Goal: Task Accomplishment & Management: Use online tool/utility

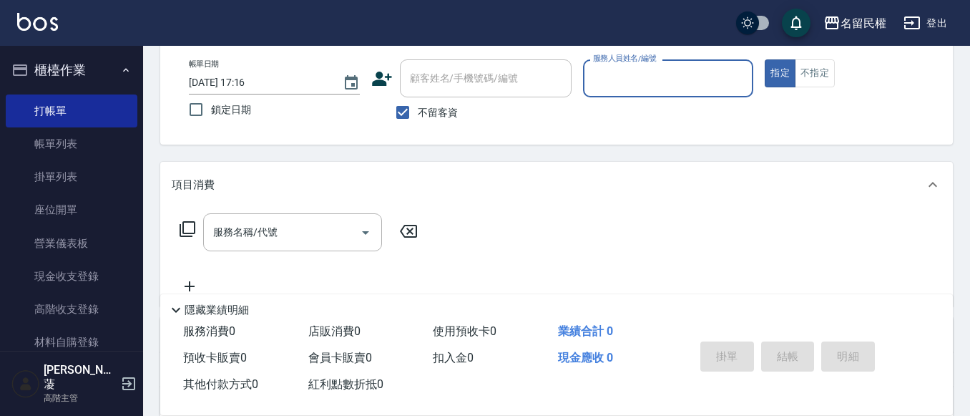
scroll to position [72, 0]
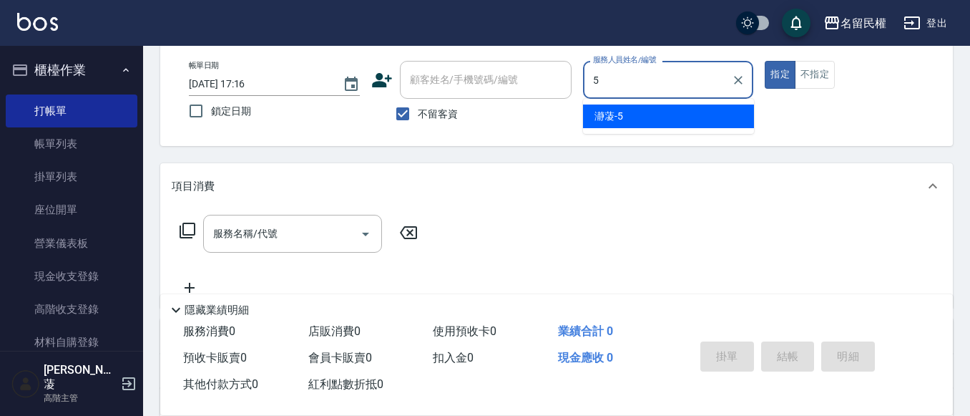
type input "瀞蓤-5"
type button "true"
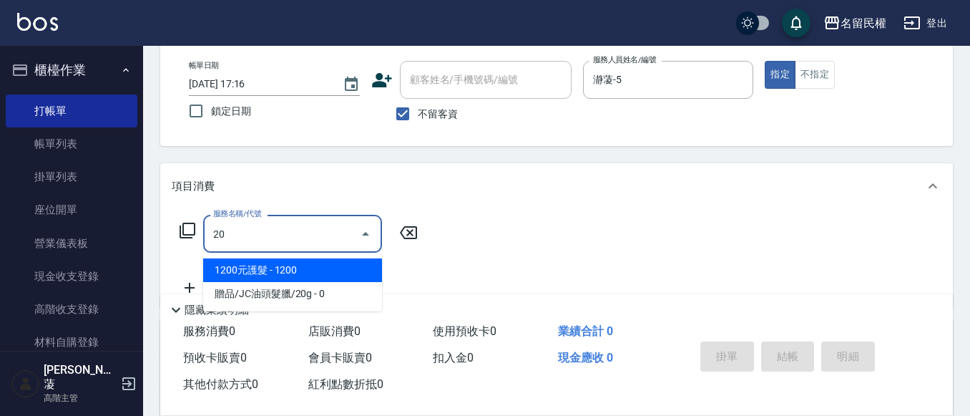
type input "2"
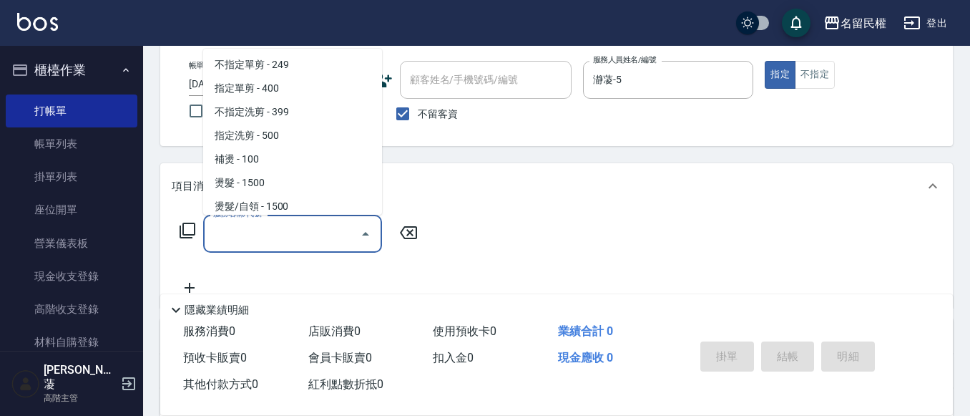
scroll to position [6, 0]
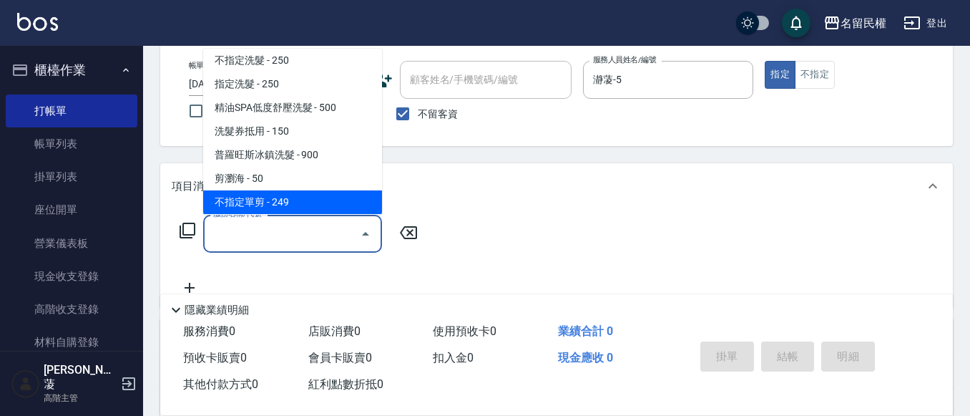
drag, startPoint x: 296, startPoint y: 203, endPoint x: 378, endPoint y: 218, distance: 83.6
click at [298, 205] on span "不指定單剪 - 249" at bounding box center [292, 202] width 179 height 24
type input "不指定單剪(202)"
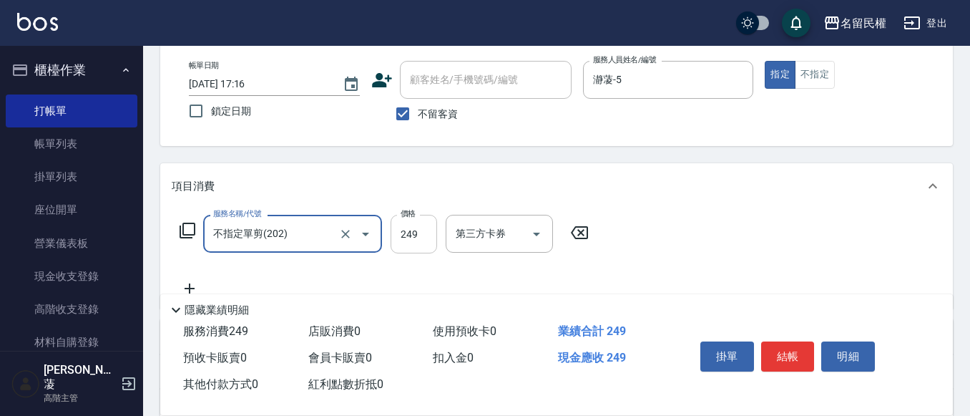
click at [395, 233] on input "249" at bounding box center [414, 234] width 47 height 39
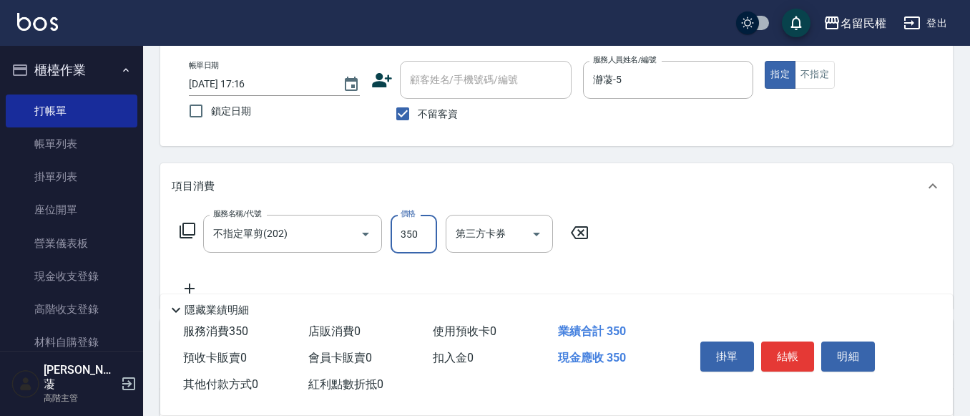
type input "350"
drag, startPoint x: 794, startPoint y: 344, endPoint x: 638, endPoint y: 343, distance: 156.0
click at [794, 343] on button "結帳" at bounding box center [788, 356] width 54 height 30
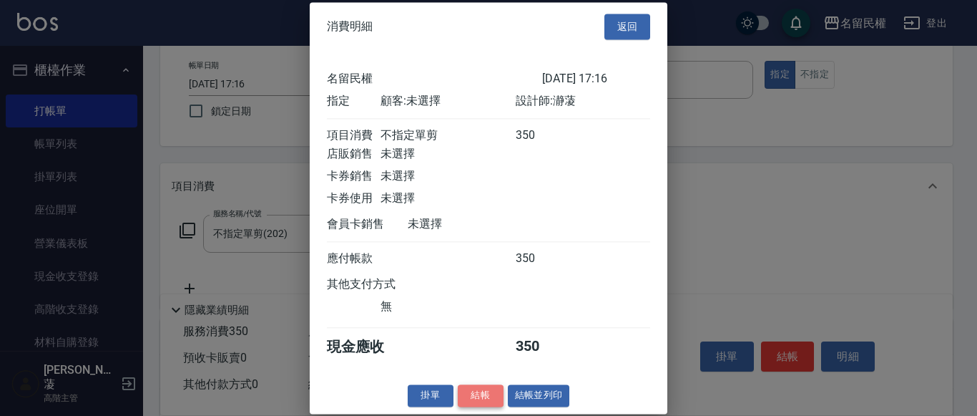
click at [471, 406] on button "結帳" at bounding box center [481, 395] width 46 height 22
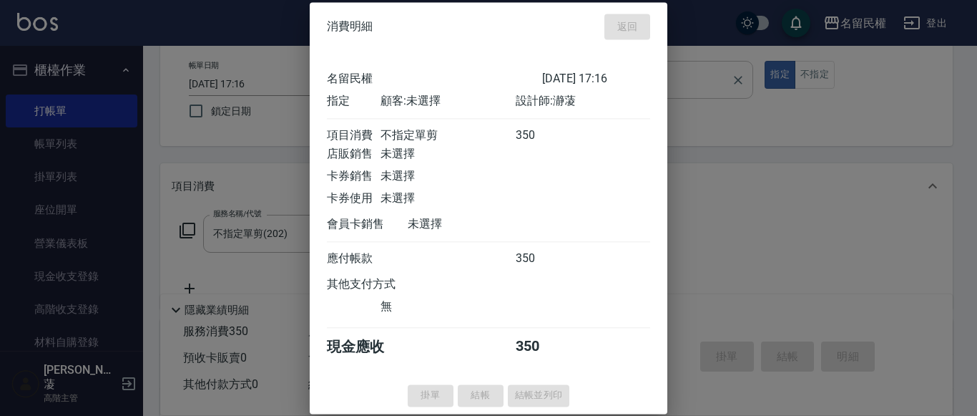
type input "[DATE] 18:33"
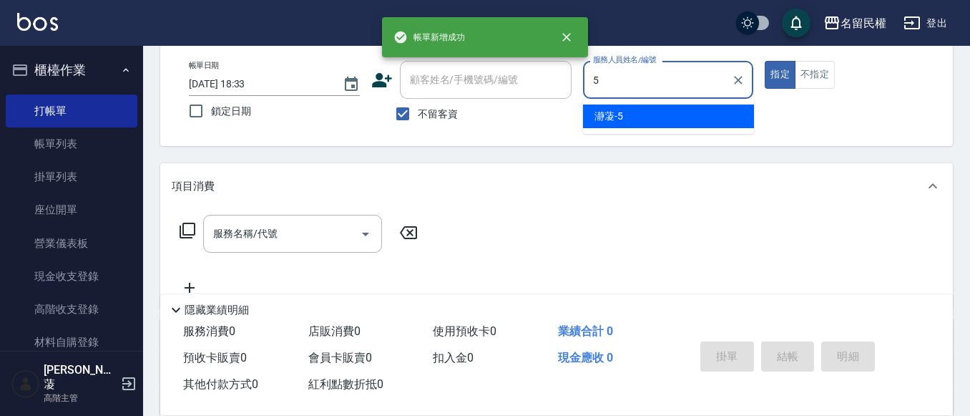
type input "瀞蓤-5"
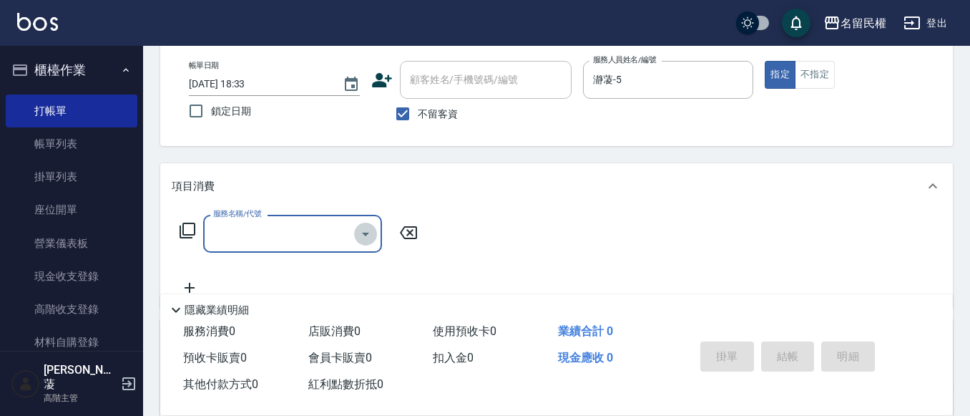
drag, startPoint x: 355, startPoint y: 234, endPoint x: 333, endPoint y: 259, distance: 33.0
click at [353, 234] on div "服務名稱/代號" at bounding box center [292, 234] width 179 height 38
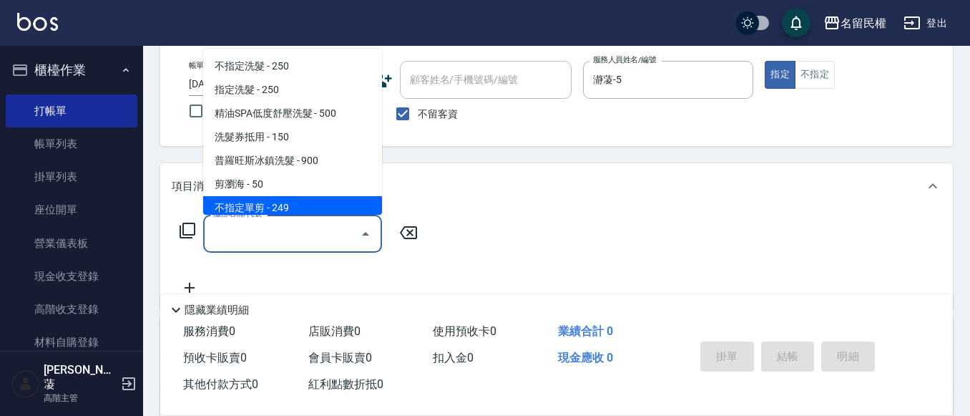
click at [284, 218] on div "服務名稱/代號" at bounding box center [292, 234] width 179 height 38
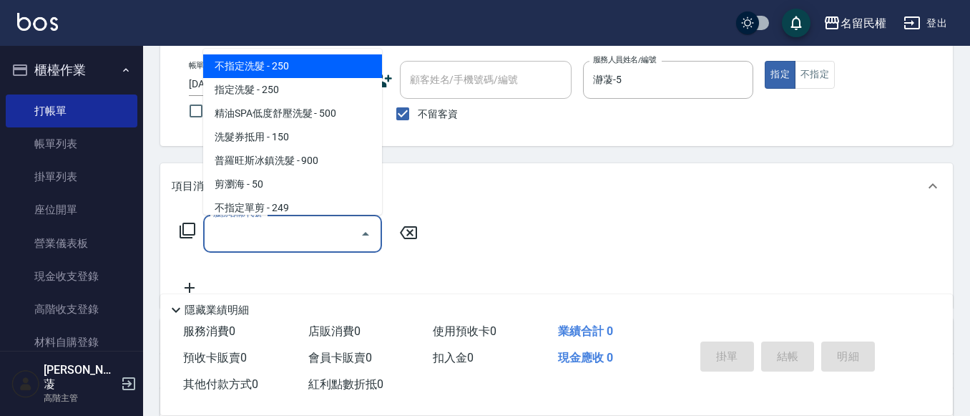
drag, startPoint x: 323, startPoint y: 228, endPoint x: 326, endPoint y: 202, distance: 25.3
click at [323, 227] on input "服務名稱/代號" at bounding box center [282, 233] width 145 height 25
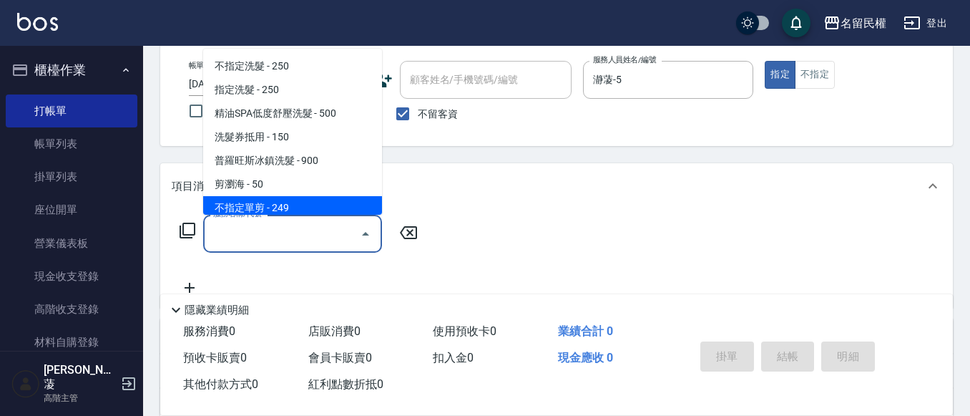
click at [323, 218] on div "服務名稱/代號" at bounding box center [292, 234] width 179 height 38
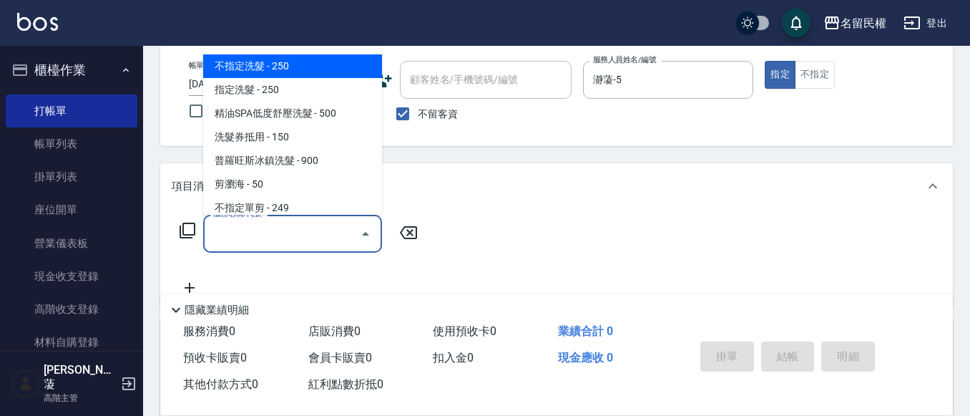
drag, startPoint x: 323, startPoint y: 242, endPoint x: 343, endPoint y: 239, distance: 20.2
click at [324, 243] on input "服務名稱/代號" at bounding box center [282, 233] width 145 height 25
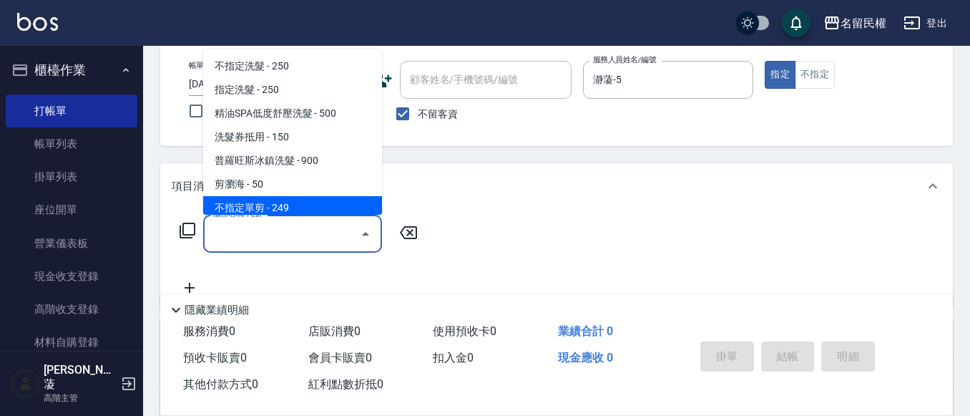
click at [340, 208] on span "不指定單剪 - 249" at bounding box center [292, 208] width 179 height 24
type input "不指定單剪(202)"
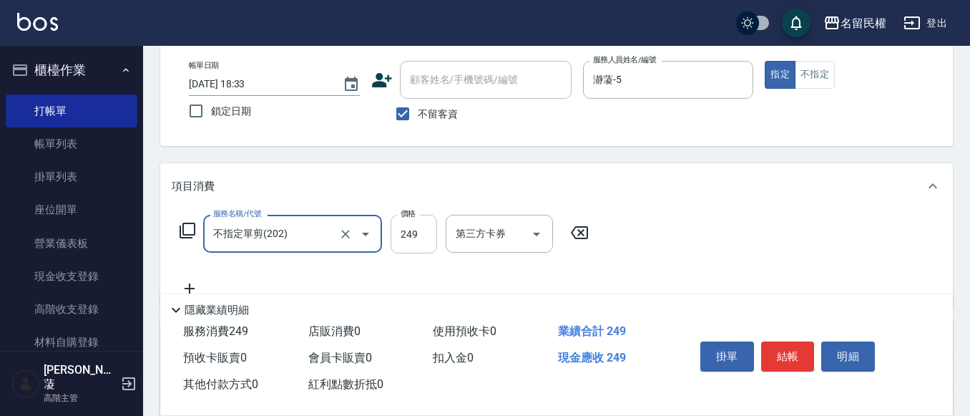
click at [411, 230] on input "249" at bounding box center [414, 234] width 47 height 39
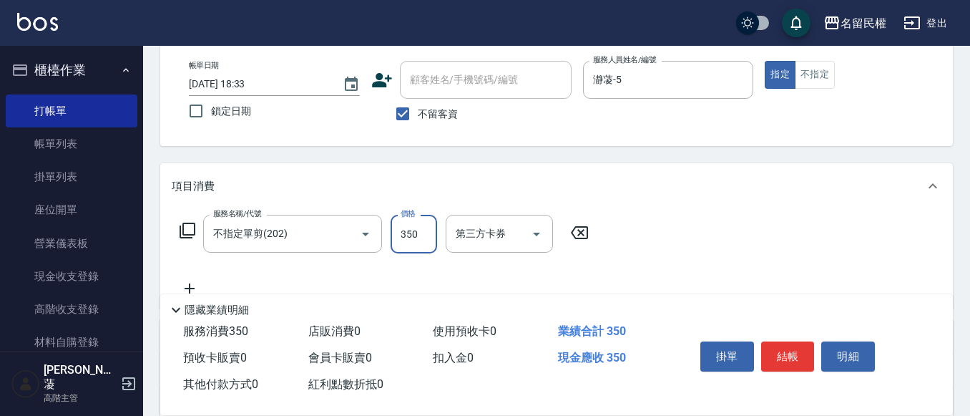
type input "350"
click at [776, 356] on button "結帳" at bounding box center [788, 356] width 54 height 30
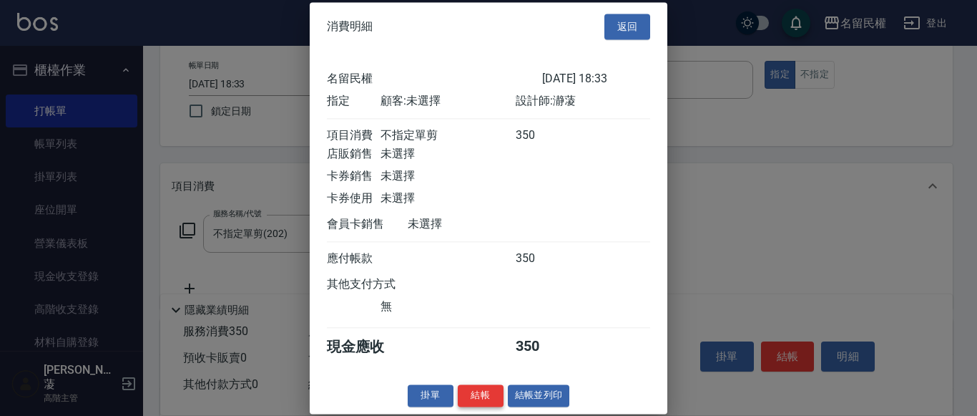
click at [469, 406] on button "結帳" at bounding box center [481, 395] width 46 height 22
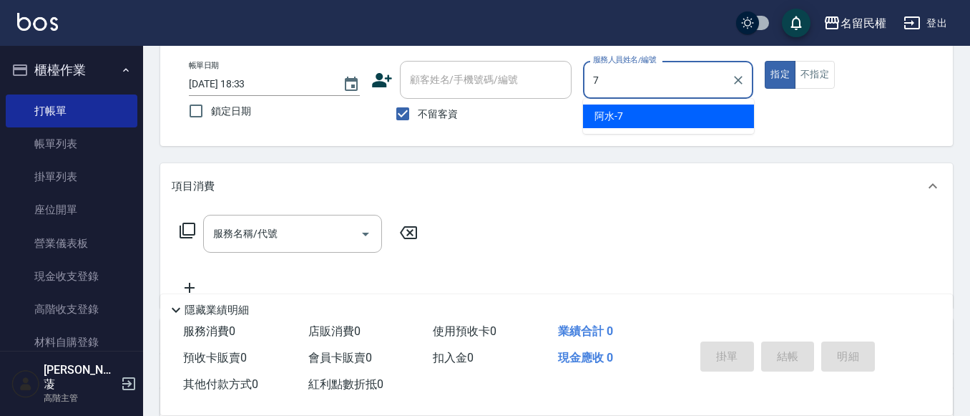
type input "阿水-7"
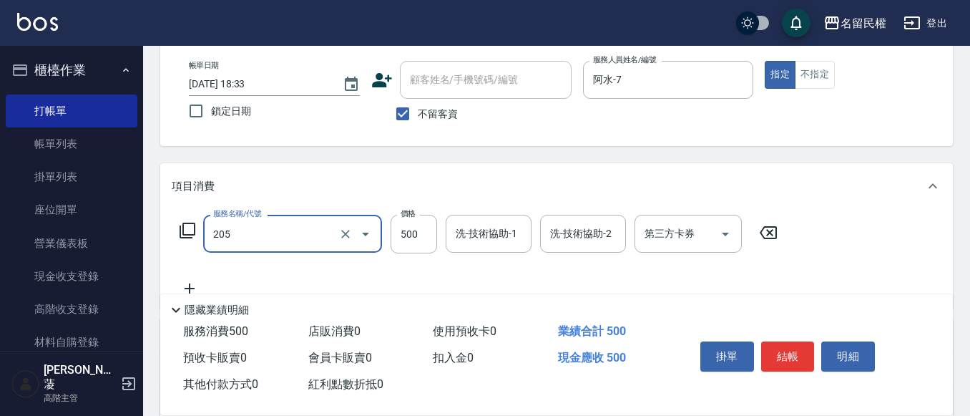
type input "指定洗剪(205)"
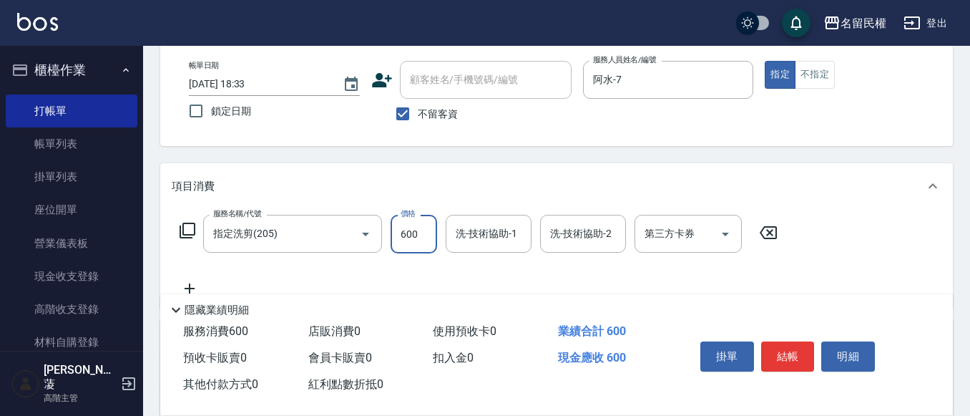
type input "600"
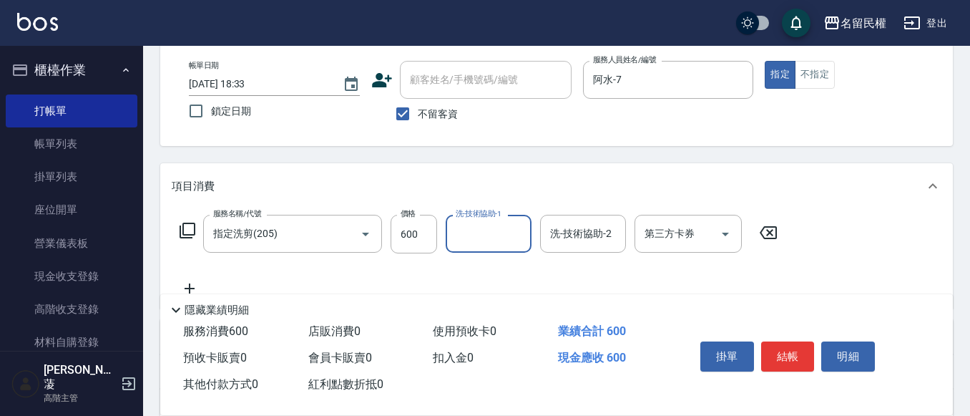
type input "1"
type input "妘庭-22"
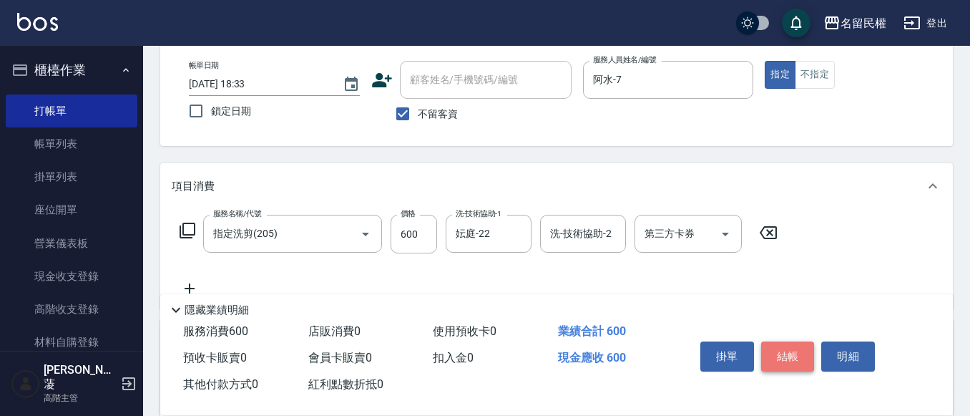
click at [771, 341] on button "結帳" at bounding box center [788, 356] width 54 height 30
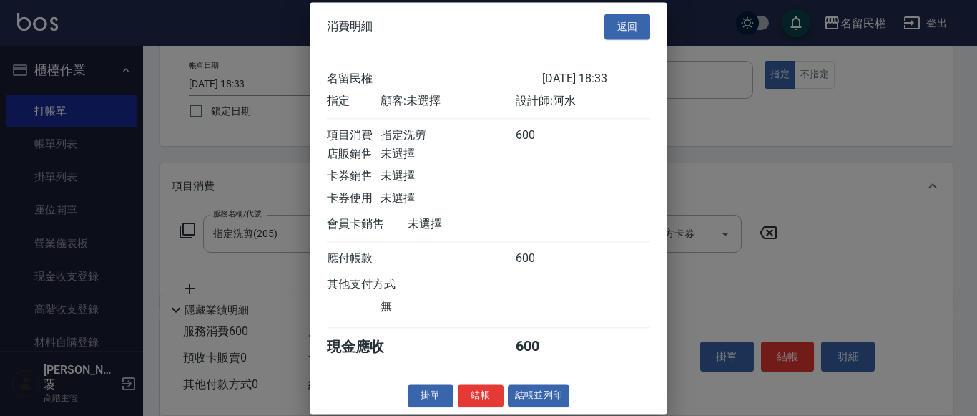
click at [477, 402] on div "消費明細 返回 名留民權 [DATE] 18:33 指定 顧客: 未選擇 設計師: 阿水 項目消費 指定洗剪 600 店販銷售 未選擇 卡券銷售 未選擇 卡券…" at bounding box center [489, 207] width 358 height 411
drag, startPoint x: 472, startPoint y: 411, endPoint x: 459, endPoint y: 386, distance: 28.2
click at [474, 406] on button "結帳" at bounding box center [481, 395] width 46 height 22
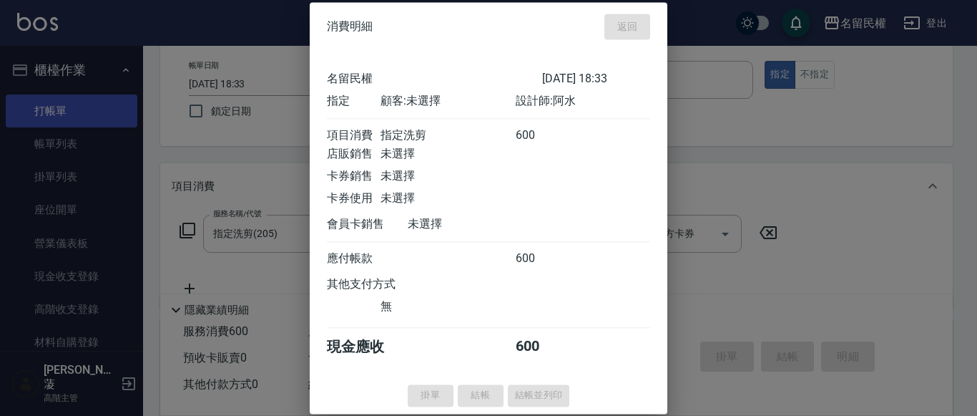
type input "[DATE] 18:45"
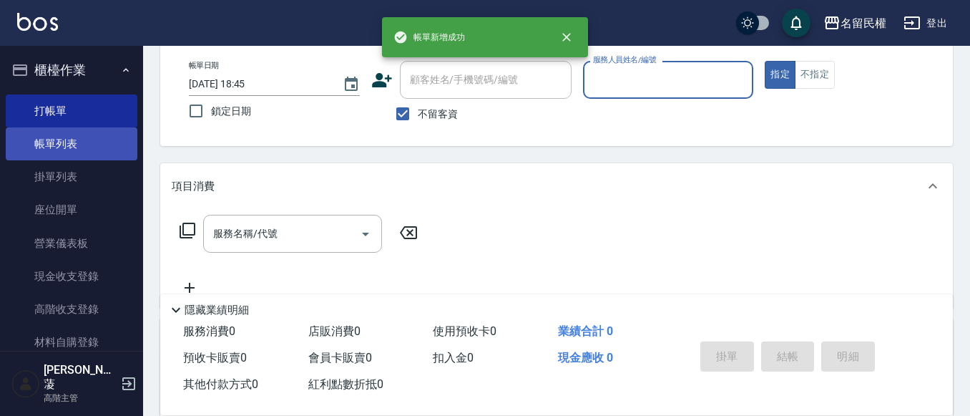
click at [69, 152] on link "帳單列表" at bounding box center [72, 143] width 132 height 33
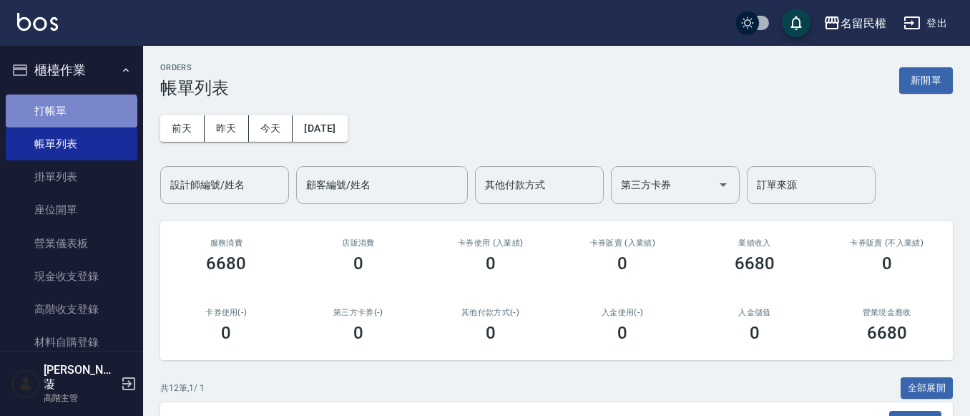
click at [70, 123] on link "打帳單" at bounding box center [72, 110] width 132 height 33
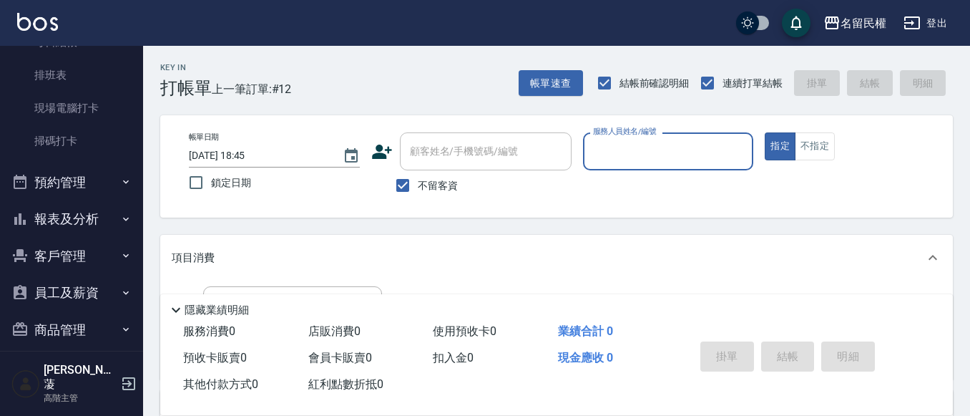
scroll to position [358, 0]
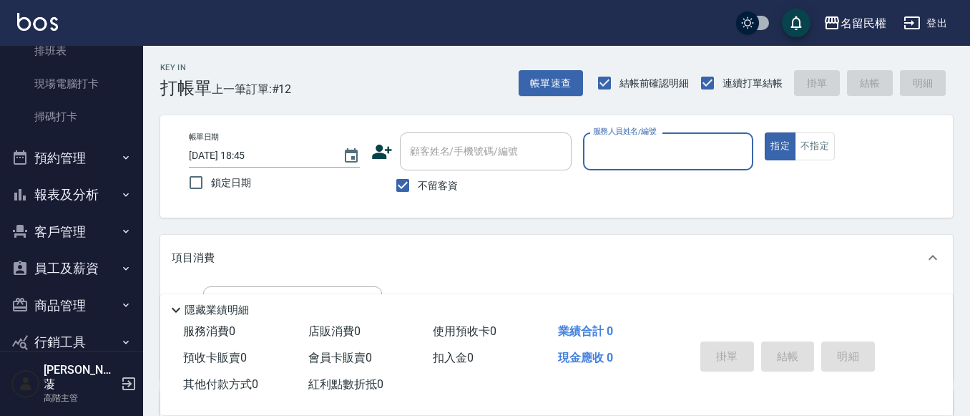
click at [37, 185] on button "報表及分析" at bounding box center [72, 194] width 132 height 37
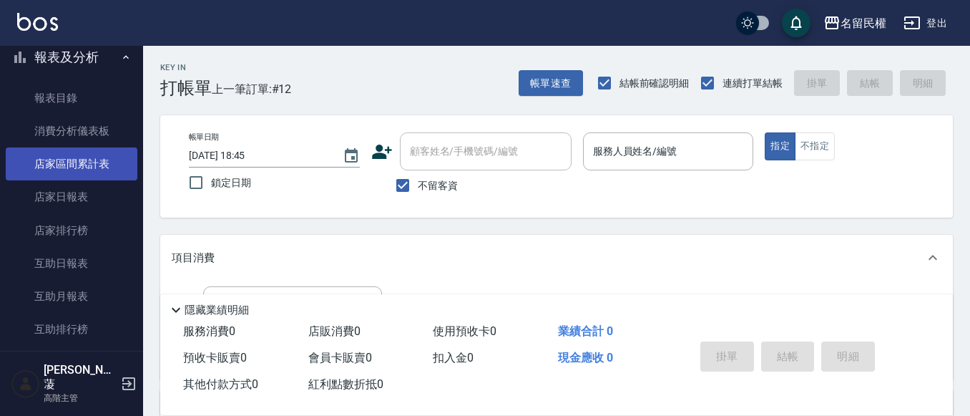
scroll to position [501, 0]
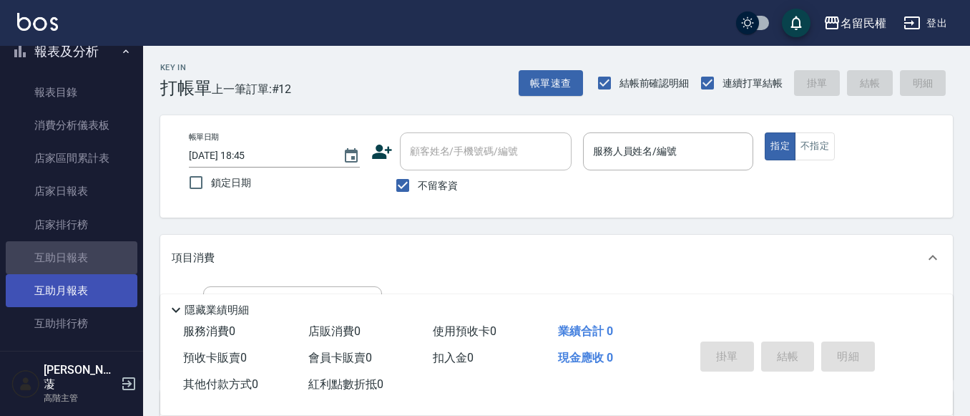
drag, startPoint x: 78, startPoint y: 253, endPoint x: 70, endPoint y: 278, distance: 26.3
click at [76, 255] on link "互助日報表" at bounding box center [72, 257] width 132 height 33
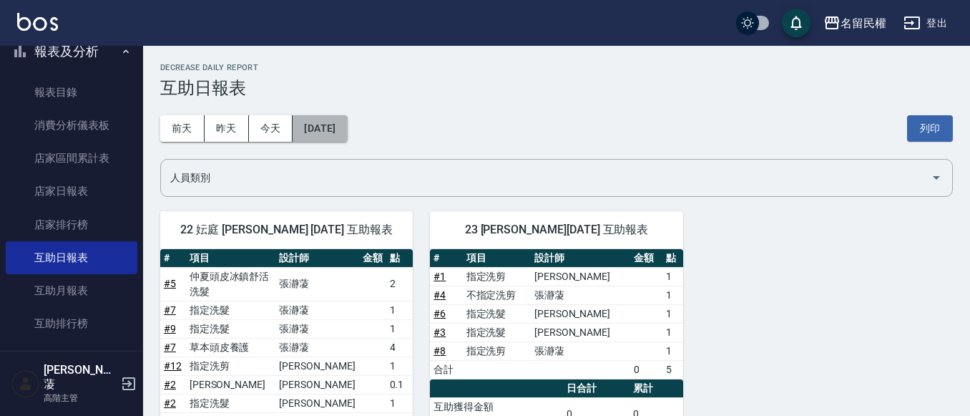
click at [333, 117] on button "[DATE]" at bounding box center [320, 128] width 54 height 26
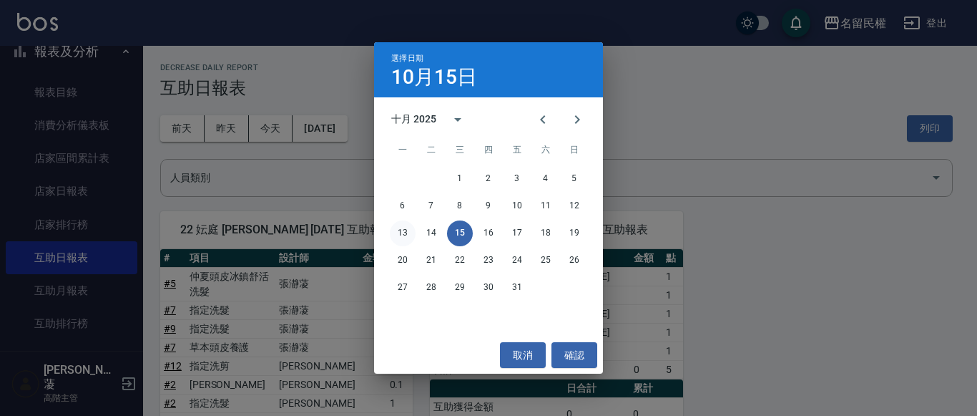
click at [396, 233] on button "13" at bounding box center [403, 233] width 26 height 26
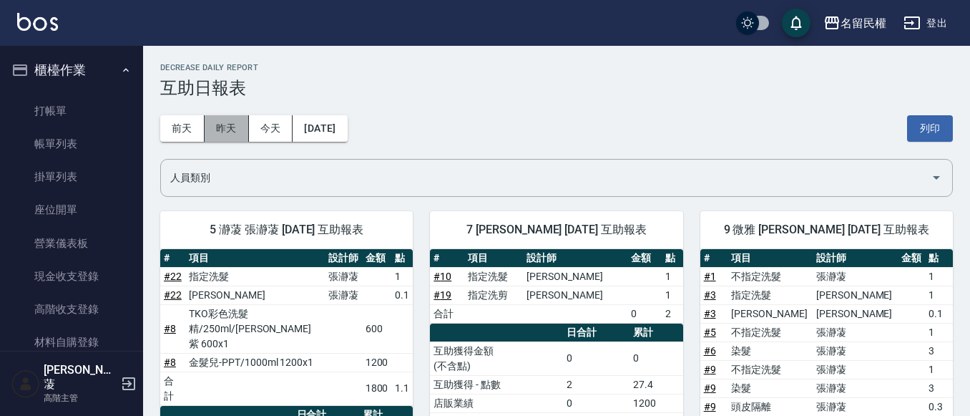
drag, startPoint x: 226, startPoint y: 125, endPoint x: 215, endPoint y: 122, distance: 11.8
click at [219, 123] on button "昨天" at bounding box center [227, 128] width 44 height 26
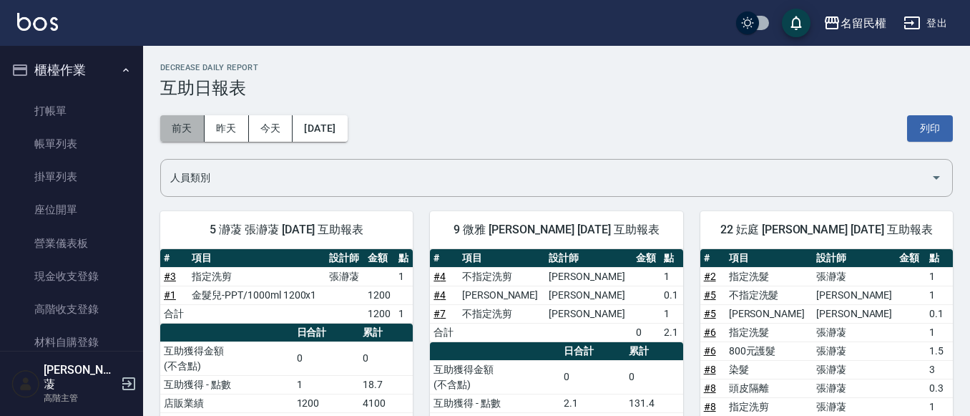
click at [179, 122] on button "前天" at bounding box center [182, 128] width 44 height 26
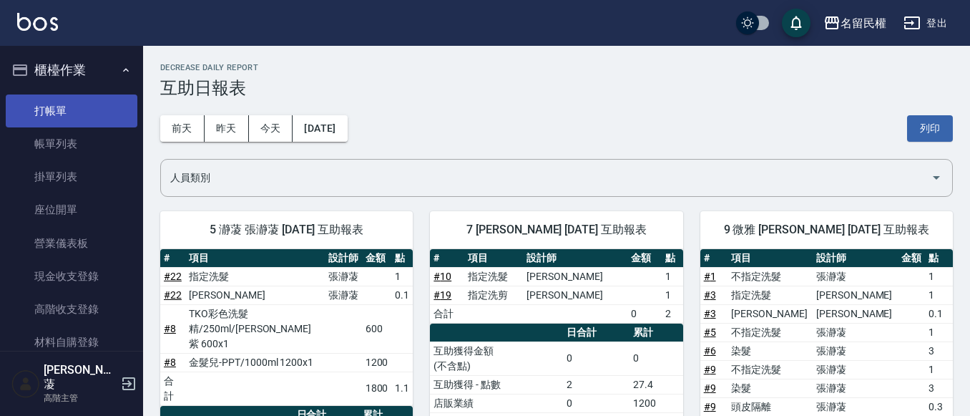
click at [69, 121] on link "打帳單" at bounding box center [72, 110] width 132 height 33
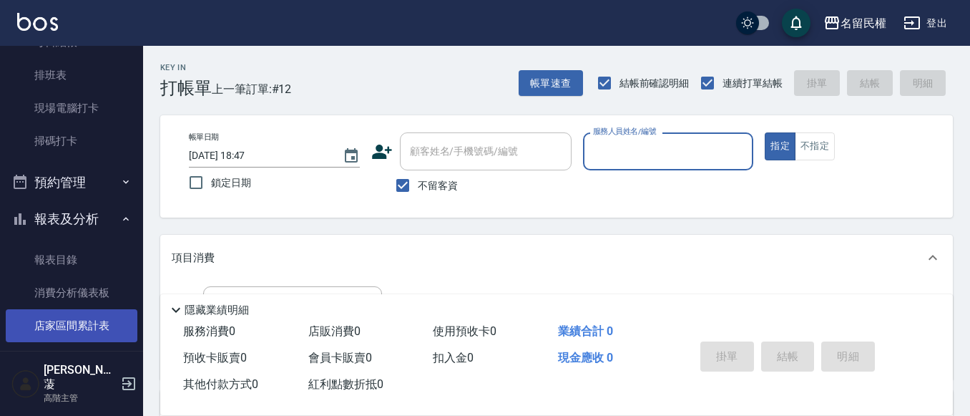
scroll to position [429, 0]
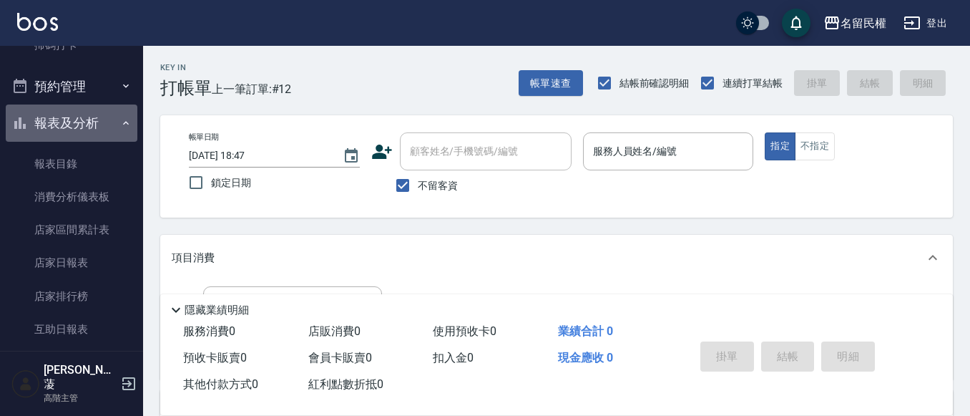
click at [111, 123] on button "報表及分析" at bounding box center [72, 122] width 132 height 37
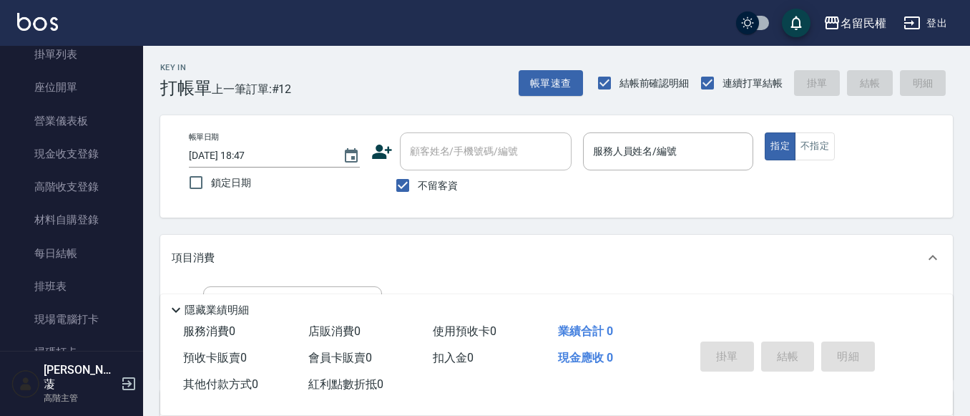
scroll to position [0, 0]
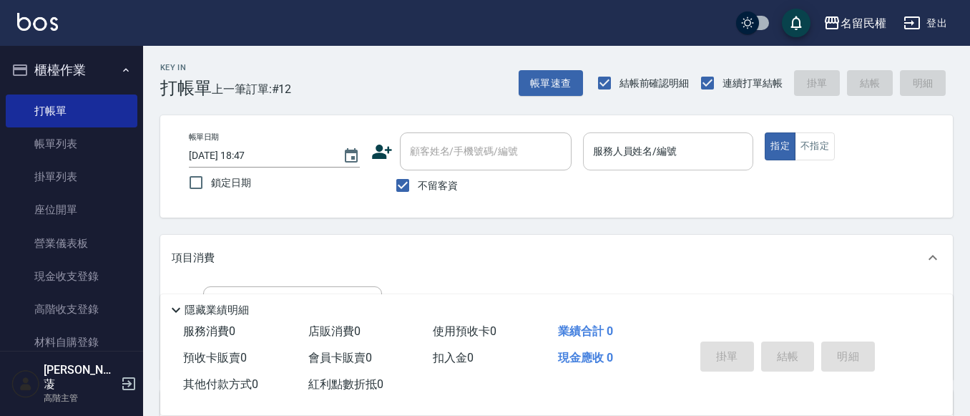
click at [655, 142] on input "服務人員姓名/編號" at bounding box center [669, 151] width 158 height 25
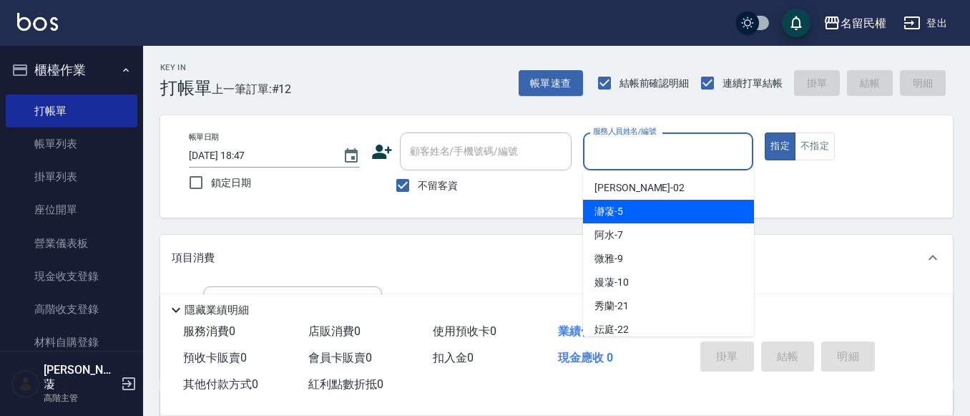
click at [659, 218] on div "瀞蓤 -5" at bounding box center [668, 212] width 171 height 24
type input "瀞蓤-5"
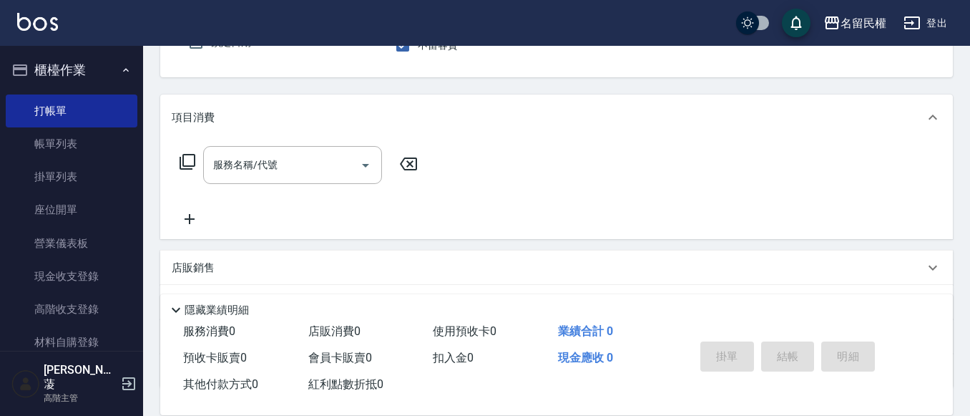
scroll to position [143, 0]
click at [283, 162] on input "服務名稱/代號" at bounding box center [282, 162] width 145 height 25
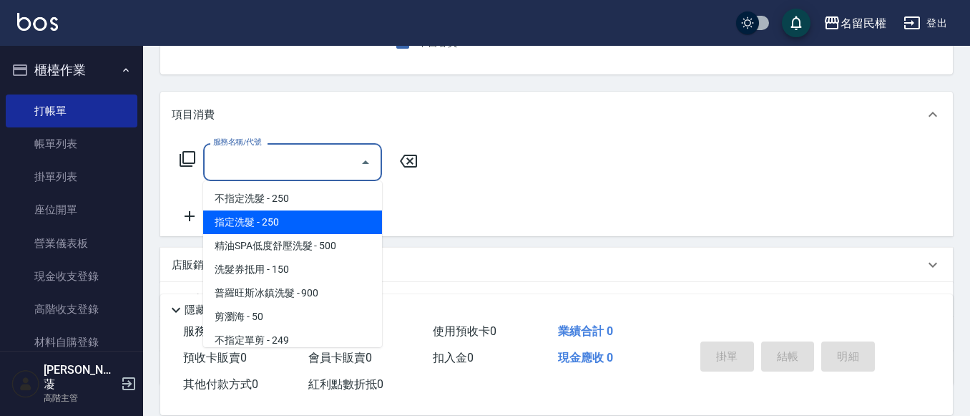
drag, startPoint x: 272, startPoint y: 227, endPoint x: 355, endPoint y: 210, distance: 84.6
click at [273, 227] on span "指定洗髮 - 250" at bounding box center [292, 222] width 179 height 24
type input "指定洗髮(102)"
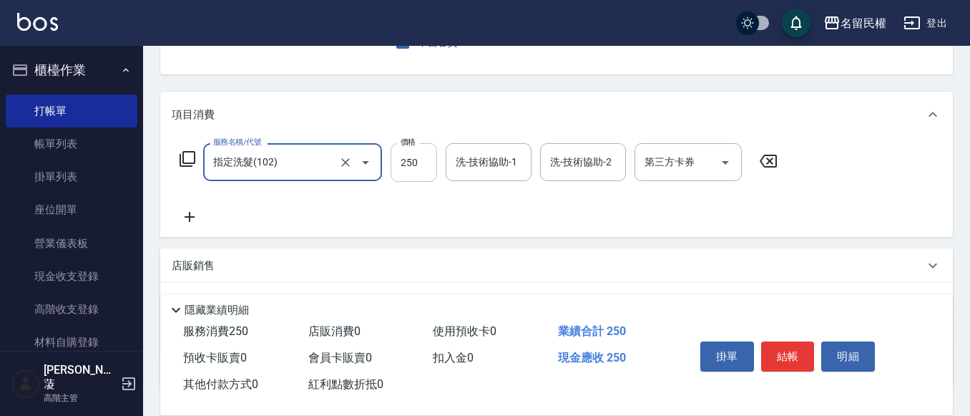
click at [421, 166] on input "250" at bounding box center [414, 162] width 47 height 39
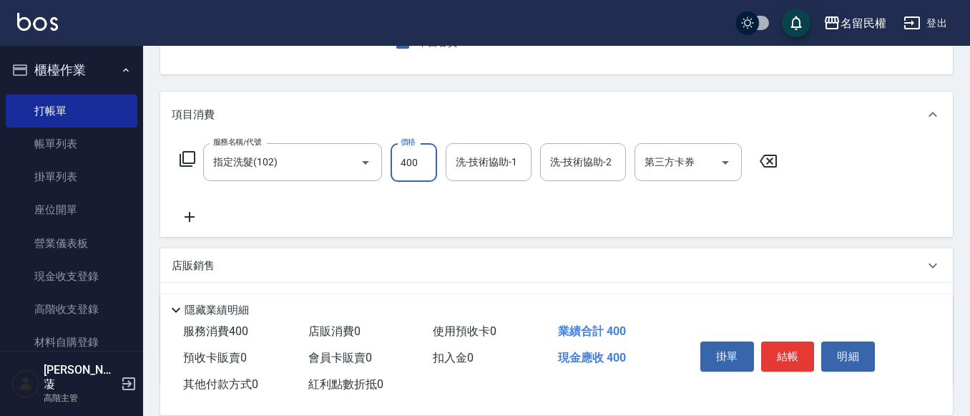
type input "400"
click at [487, 168] on input "洗-技術協助-1" at bounding box center [488, 162] width 73 height 25
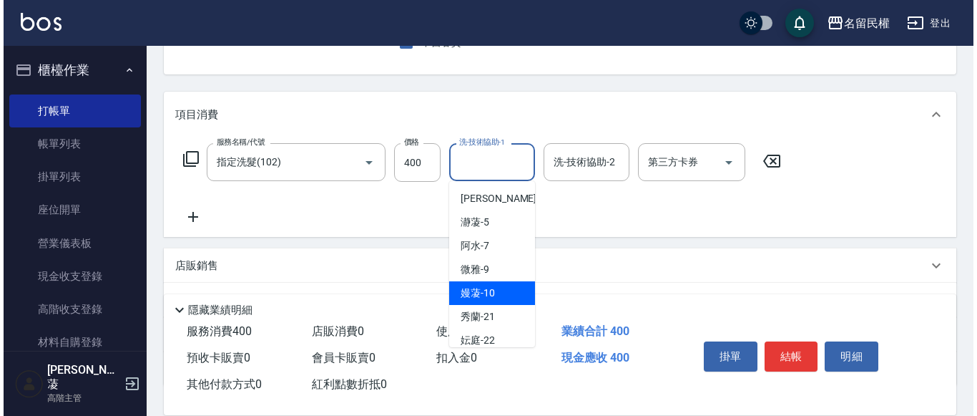
scroll to position [72, 0]
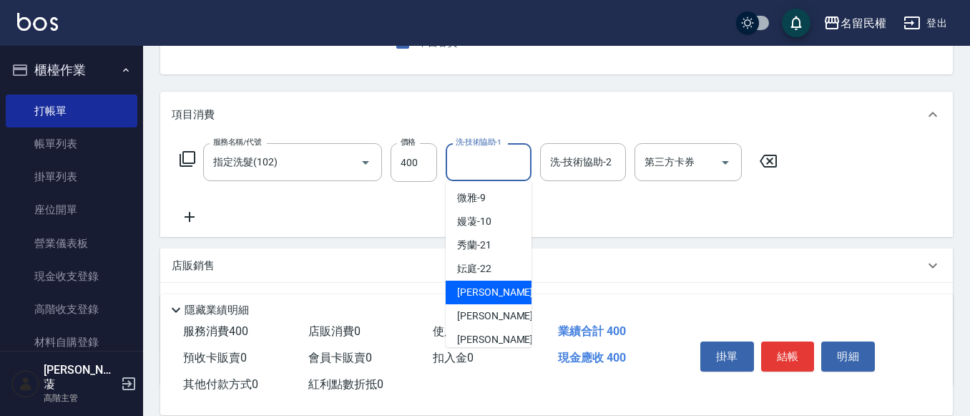
drag, startPoint x: 481, startPoint y: 280, endPoint x: 575, endPoint y: 288, distance: 94.8
click at [482, 280] on div "[PERSON_NAME]-23" at bounding box center [489, 292] width 86 height 24
type input "[PERSON_NAME]-23"
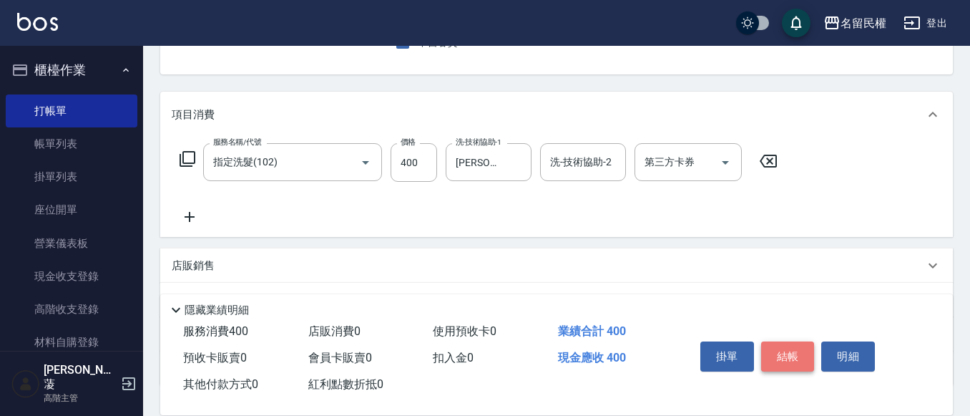
click at [777, 351] on button "結帳" at bounding box center [788, 356] width 54 height 30
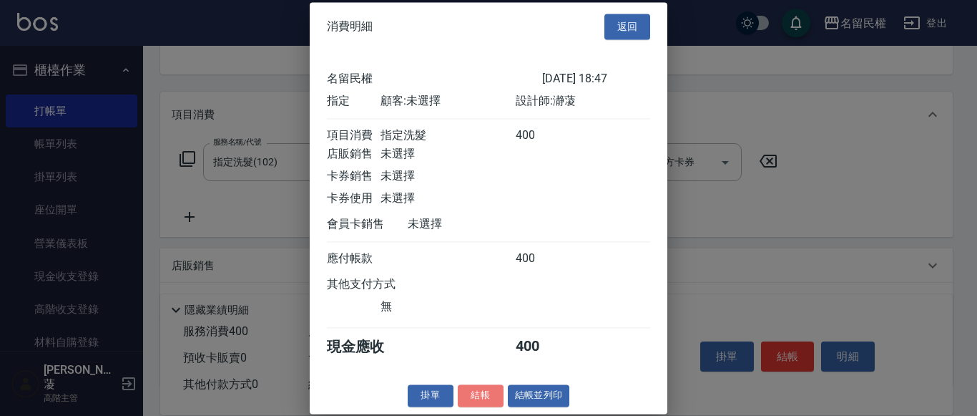
drag, startPoint x: 479, startPoint y: 413, endPoint x: 492, endPoint y: 380, distance: 35.6
click at [479, 406] on button "結帳" at bounding box center [481, 395] width 46 height 22
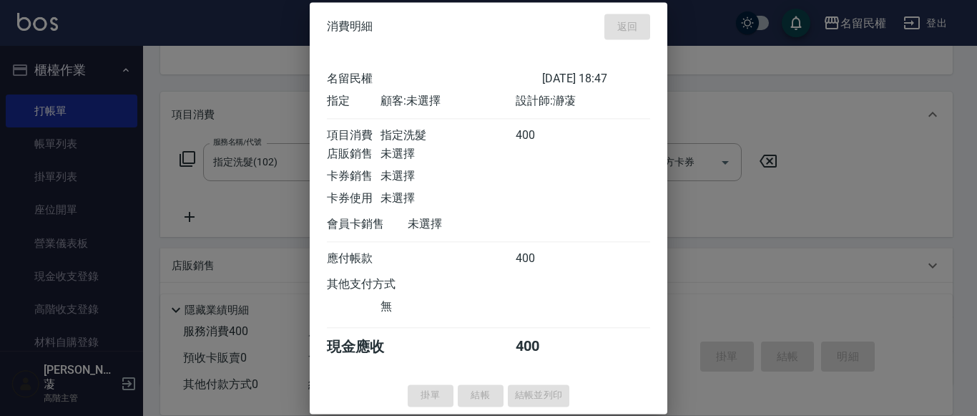
type input "[DATE] 18:58"
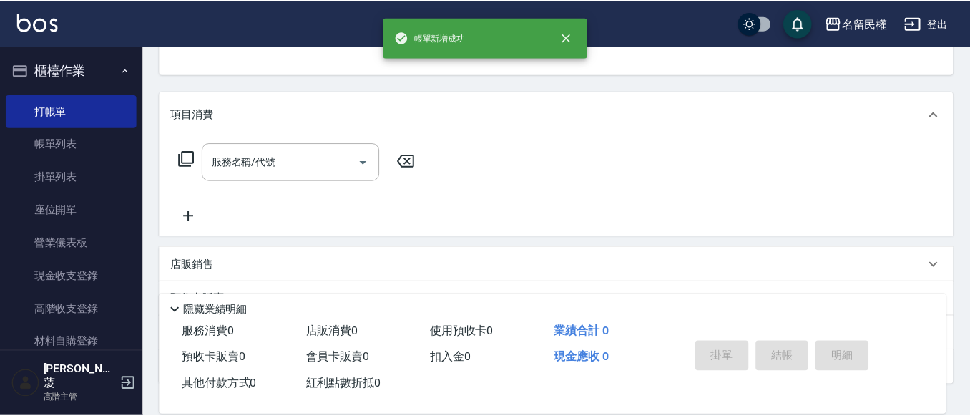
scroll to position [139, 0]
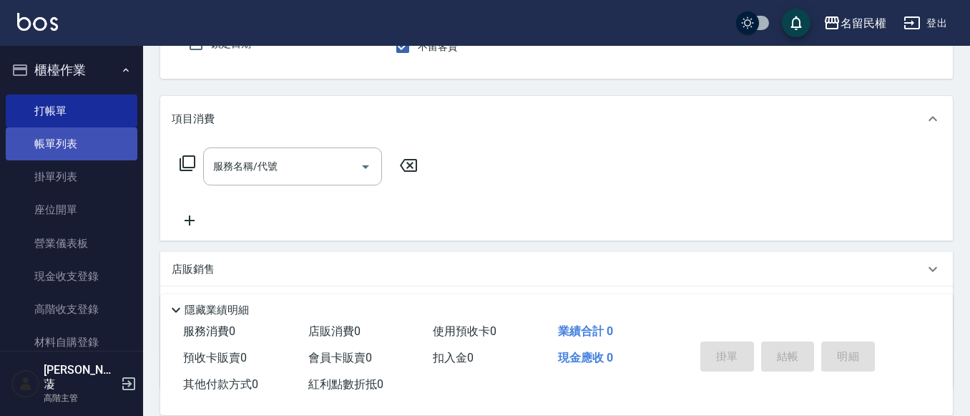
click at [16, 140] on link "帳單列表" at bounding box center [72, 143] width 132 height 33
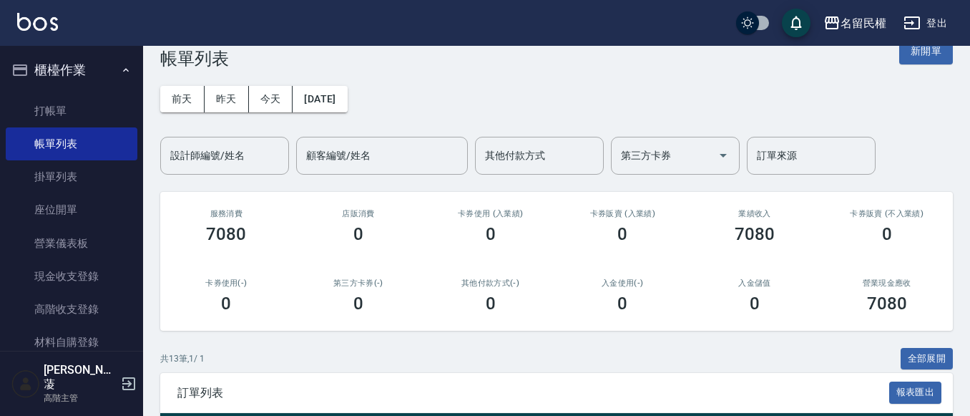
scroll to position [143, 0]
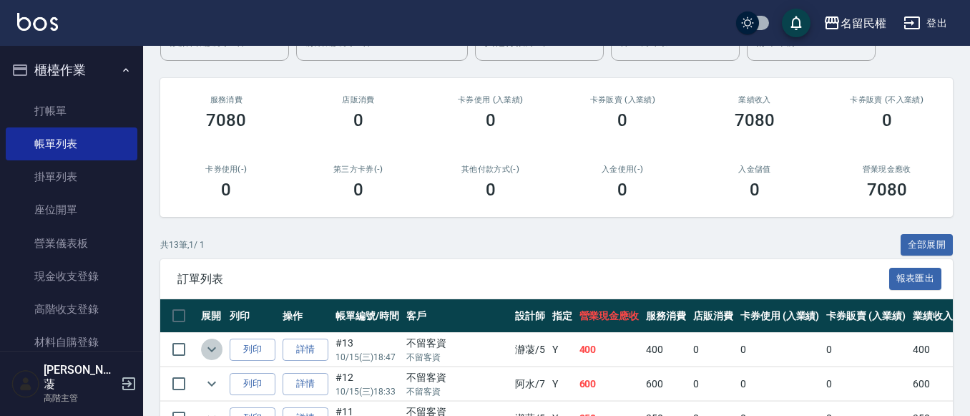
click at [211, 347] on icon "expand row" at bounding box center [211, 349] width 17 height 17
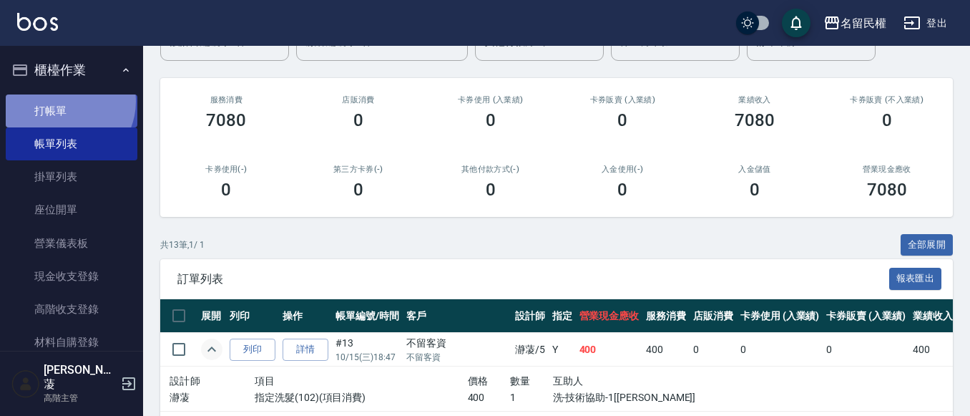
click at [62, 101] on link "打帳單" at bounding box center [72, 110] width 132 height 33
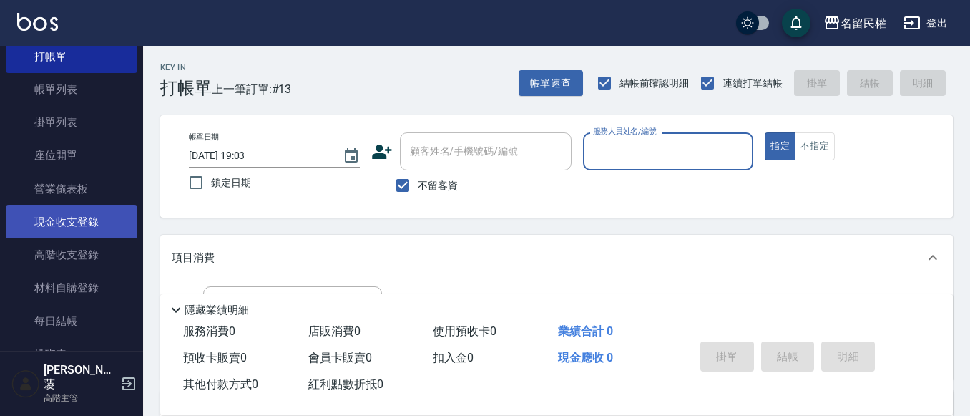
scroll to position [143, 0]
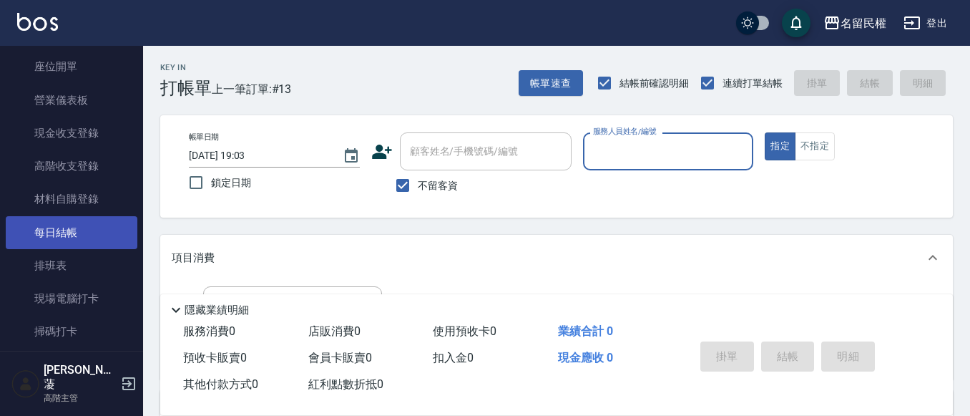
click at [94, 222] on link "每日結帳" at bounding box center [72, 232] width 132 height 33
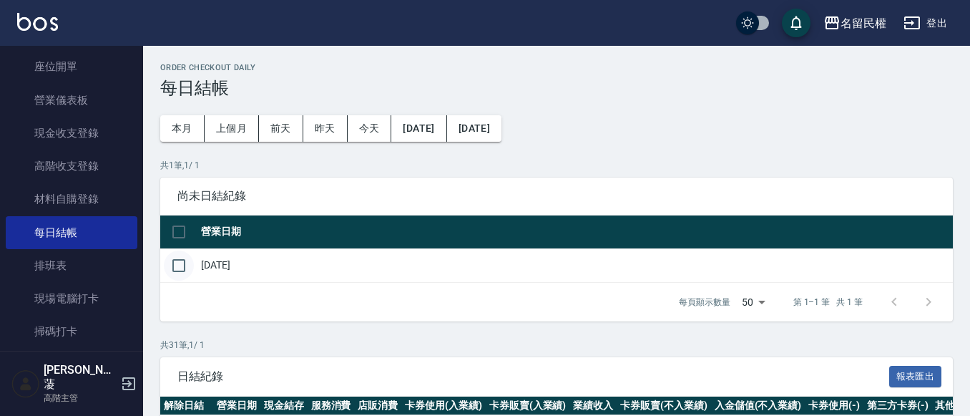
click at [182, 259] on input "checkbox" at bounding box center [179, 265] width 30 height 30
checkbox input "true"
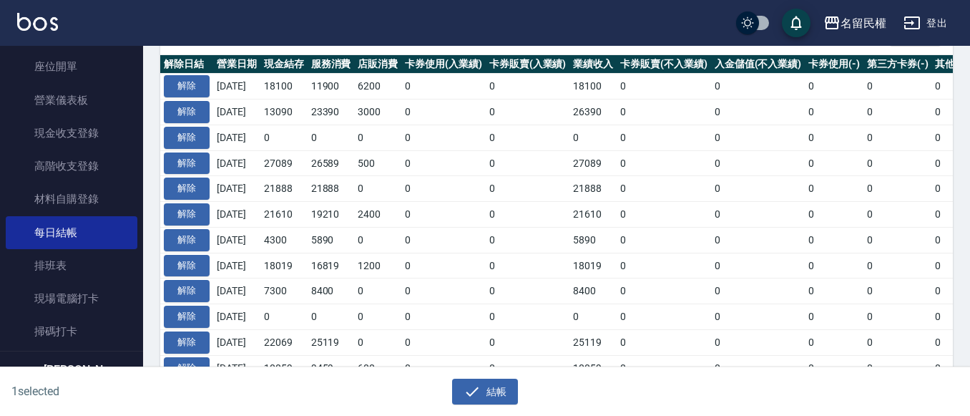
scroll to position [358, 0]
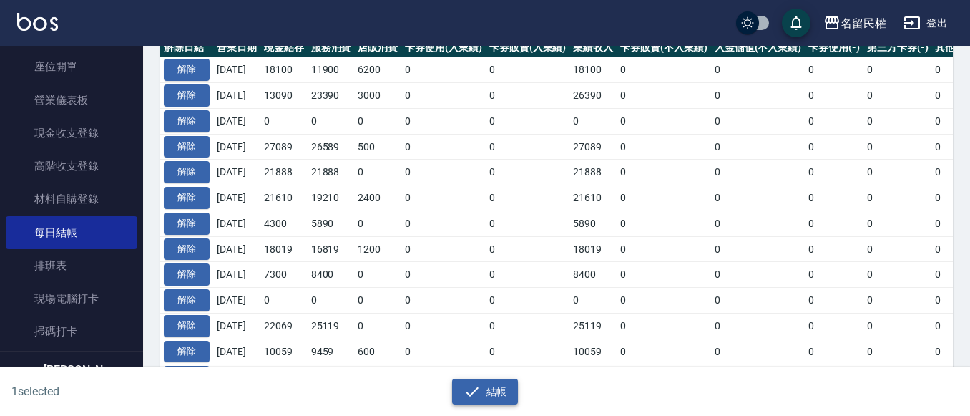
click at [484, 381] on button "結帳" at bounding box center [485, 392] width 67 height 26
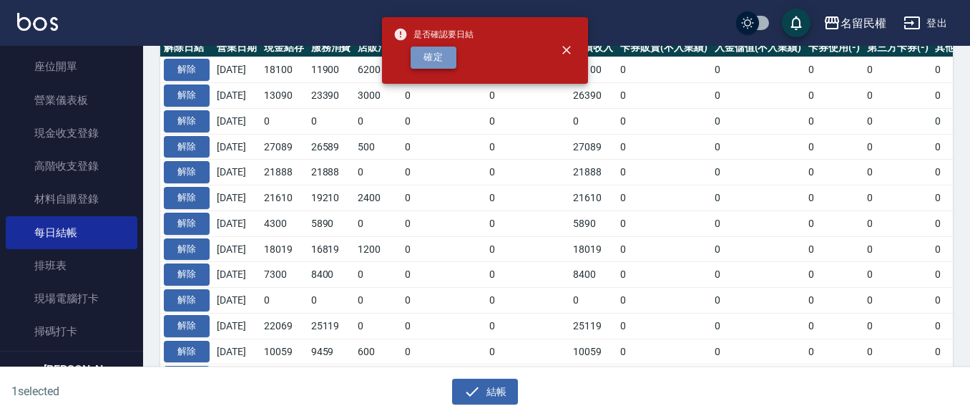
click at [431, 56] on button "確定" at bounding box center [434, 58] width 46 height 22
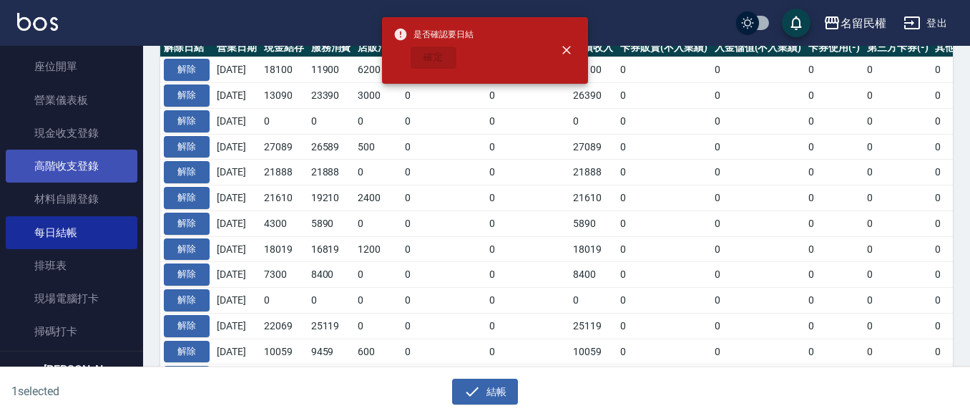
checkbox input "false"
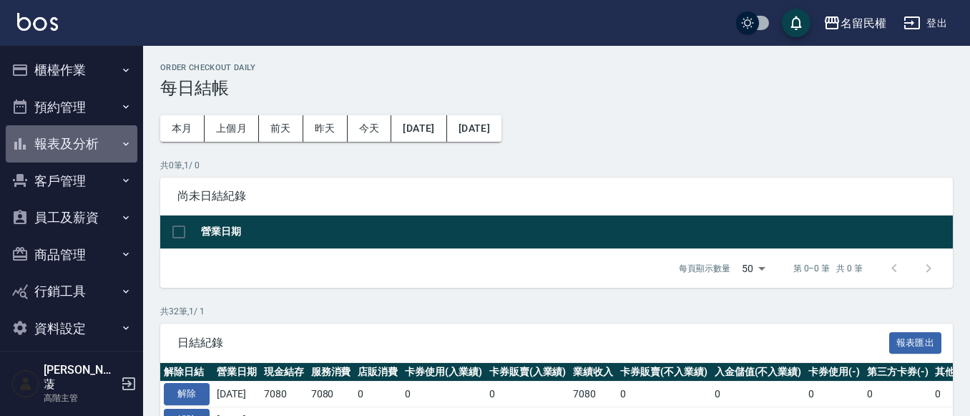
click at [109, 144] on button "報表及分析" at bounding box center [72, 143] width 132 height 37
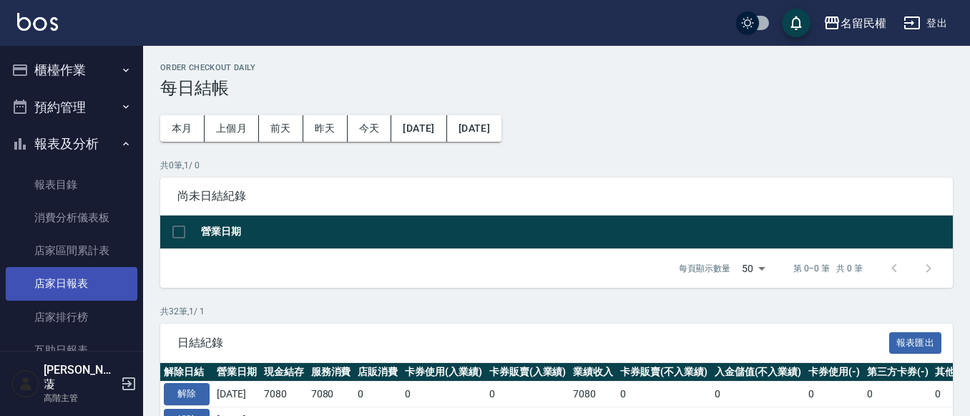
click at [94, 272] on link "店家日報表" at bounding box center [72, 283] width 132 height 33
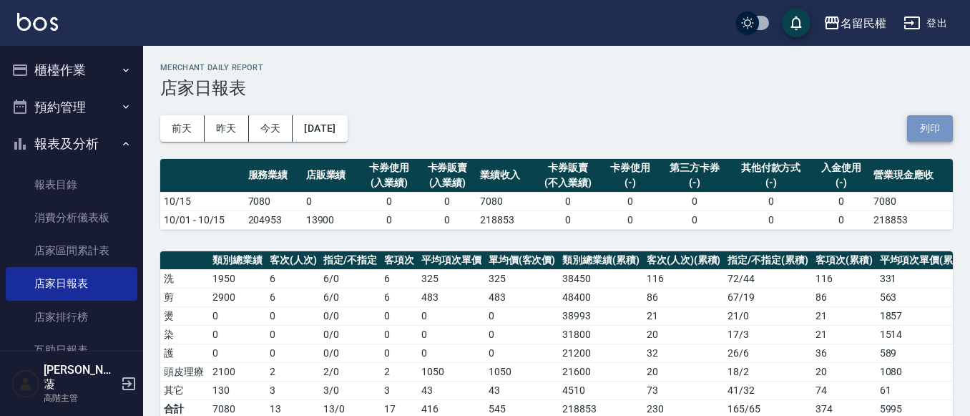
click at [927, 135] on button "列印" at bounding box center [930, 128] width 46 height 26
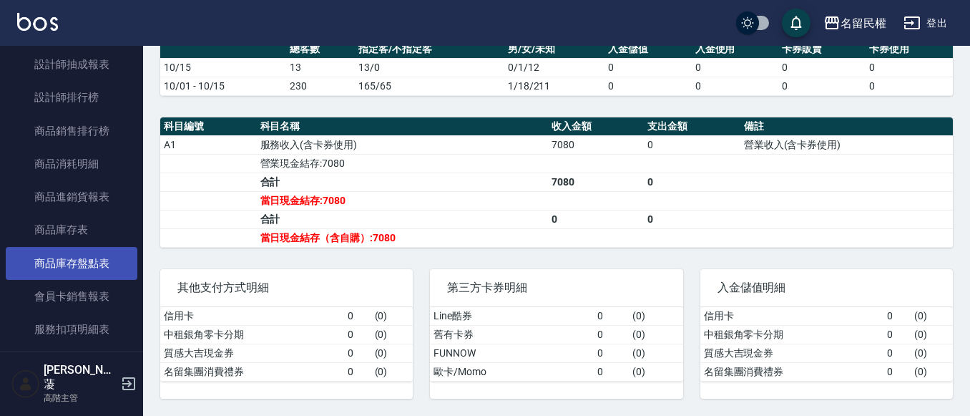
scroll to position [501, 0]
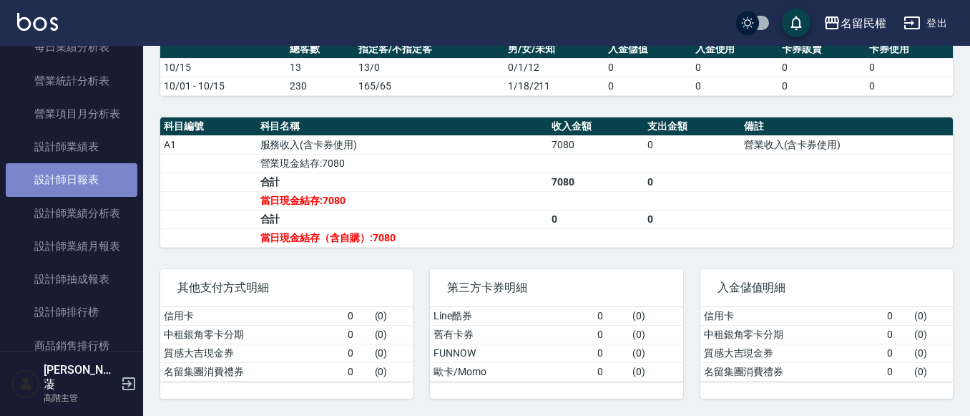
click at [99, 184] on link "設計師日報表" at bounding box center [72, 179] width 132 height 33
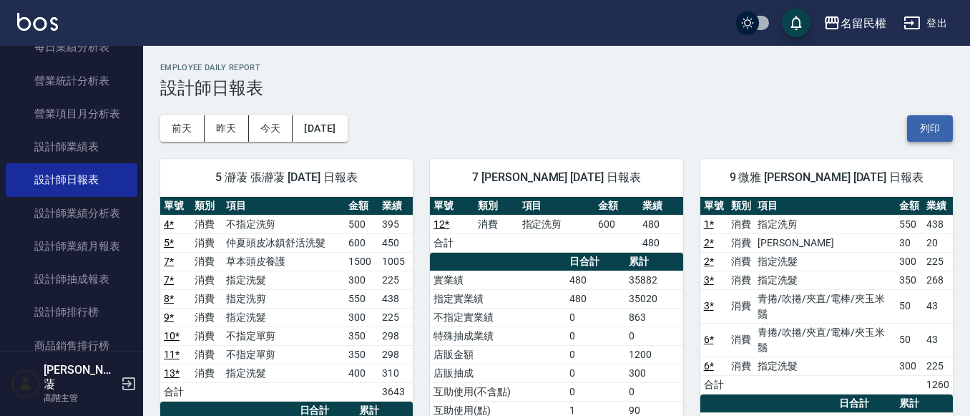
click at [931, 132] on button "列印" at bounding box center [930, 128] width 46 height 26
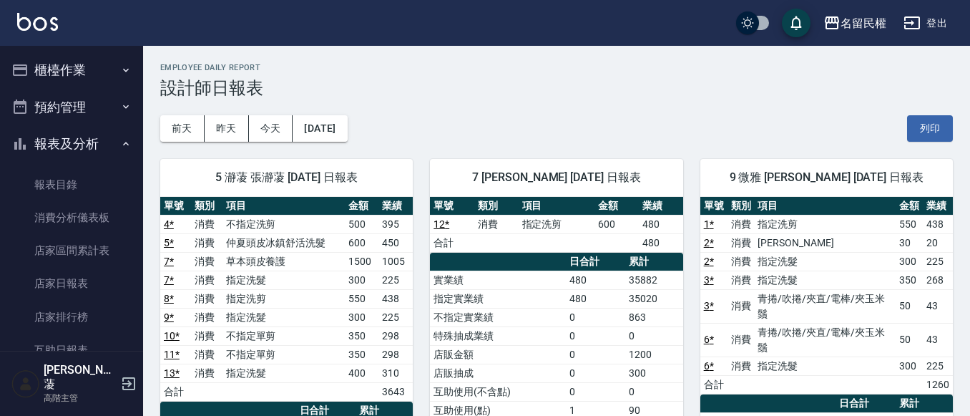
drag, startPoint x: 96, startPoint y: 142, endPoint x: 102, endPoint y: 113, distance: 30.0
click at [96, 142] on button "報表及分析" at bounding box center [72, 143] width 132 height 37
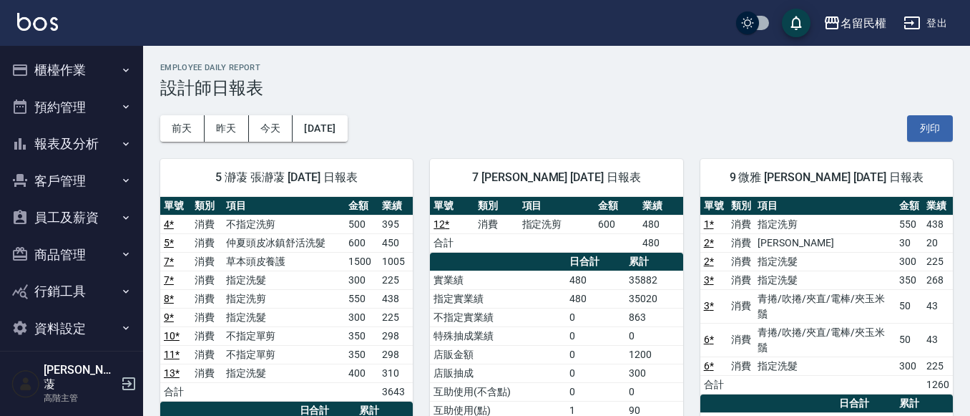
click at [114, 56] on button "櫃檯作業" at bounding box center [72, 70] width 132 height 37
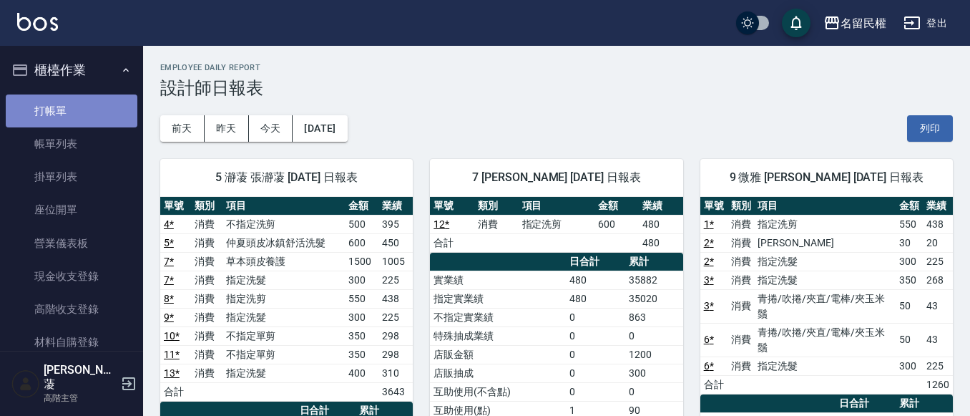
click at [91, 107] on link "打帳單" at bounding box center [72, 110] width 132 height 33
